Goal: Information Seeking & Learning: Learn about a topic

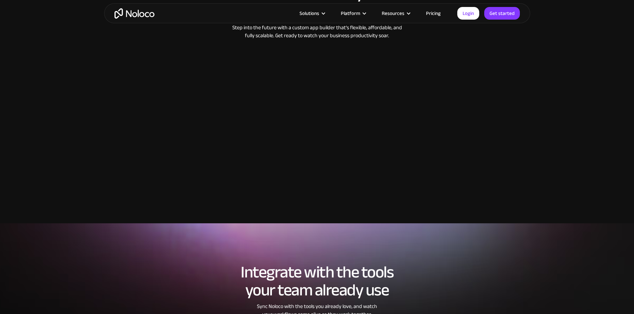
scroll to position [998, 0]
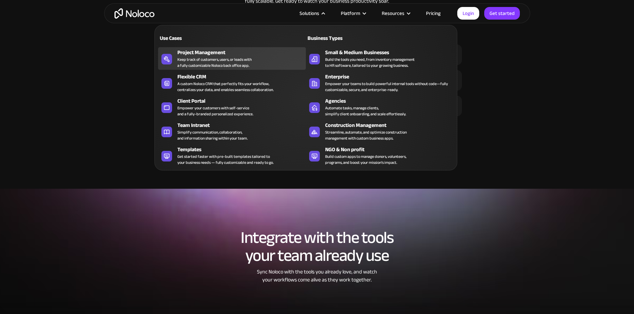
click at [243, 65] on div "Keep track of customers, users, or leads with a fully customizable Noloco back …" at bounding box center [214, 63] width 74 height 12
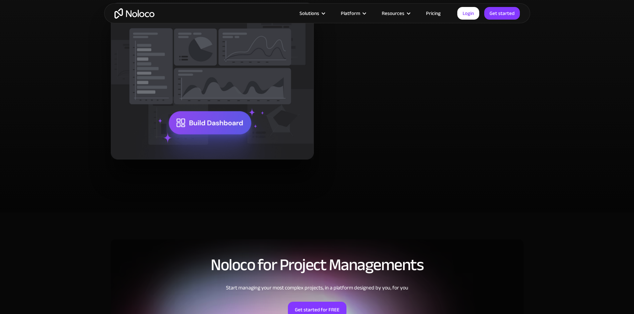
scroll to position [1330, 0]
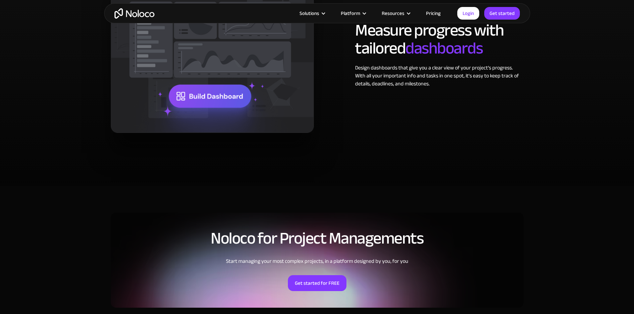
click at [426, 11] on link "Pricing" at bounding box center [432, 13] width 31 height 9
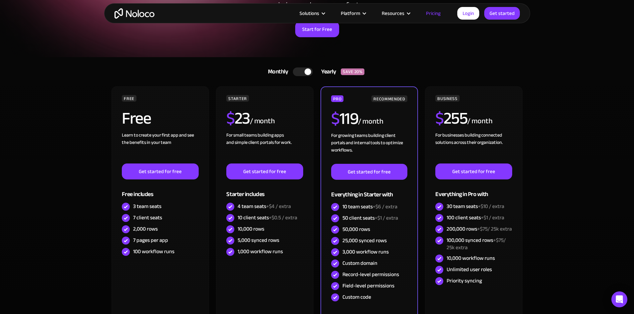
scroll to position [100, 0]
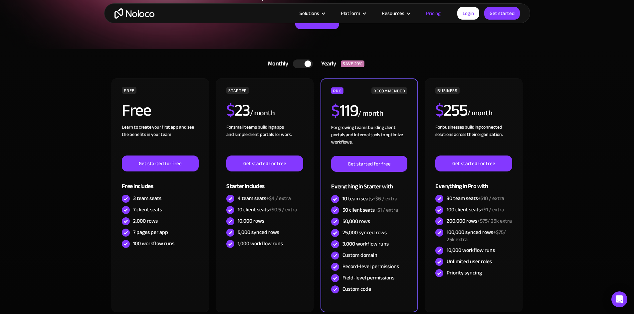
click at [296, 63] on div at bounding box center [303, 64] width 20 height 9
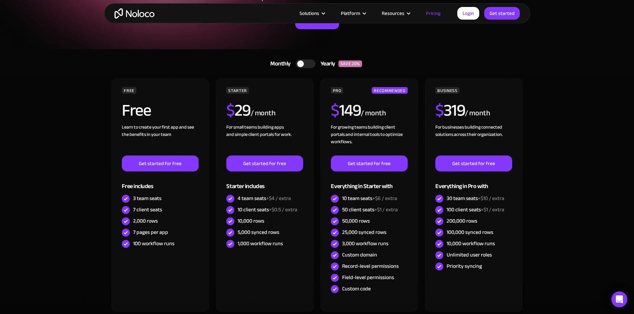
click at [312, 64] on div at bounding box center [305, 64] width 20 height 9
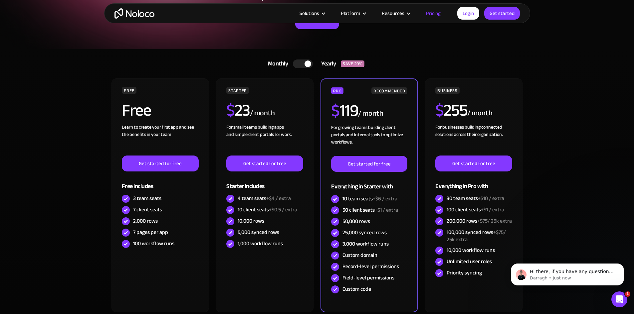
scroll to position [0, 0]
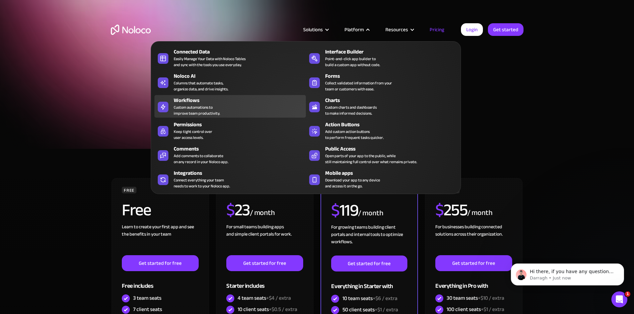
click at [192, 111] on div "Custom automations to improve team productivity." at bounding box center [197, 110] width 46 height 12
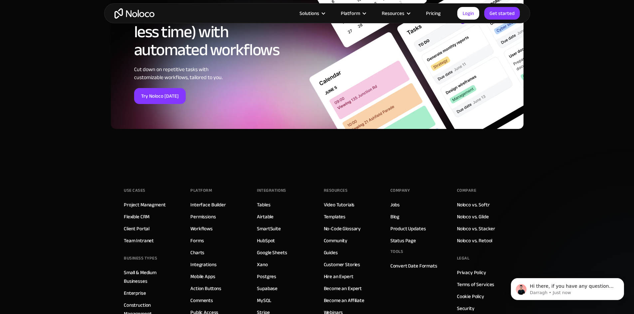
scroll to position [2474, 0]
